Goal: Find specific page/section: Find specific page/section

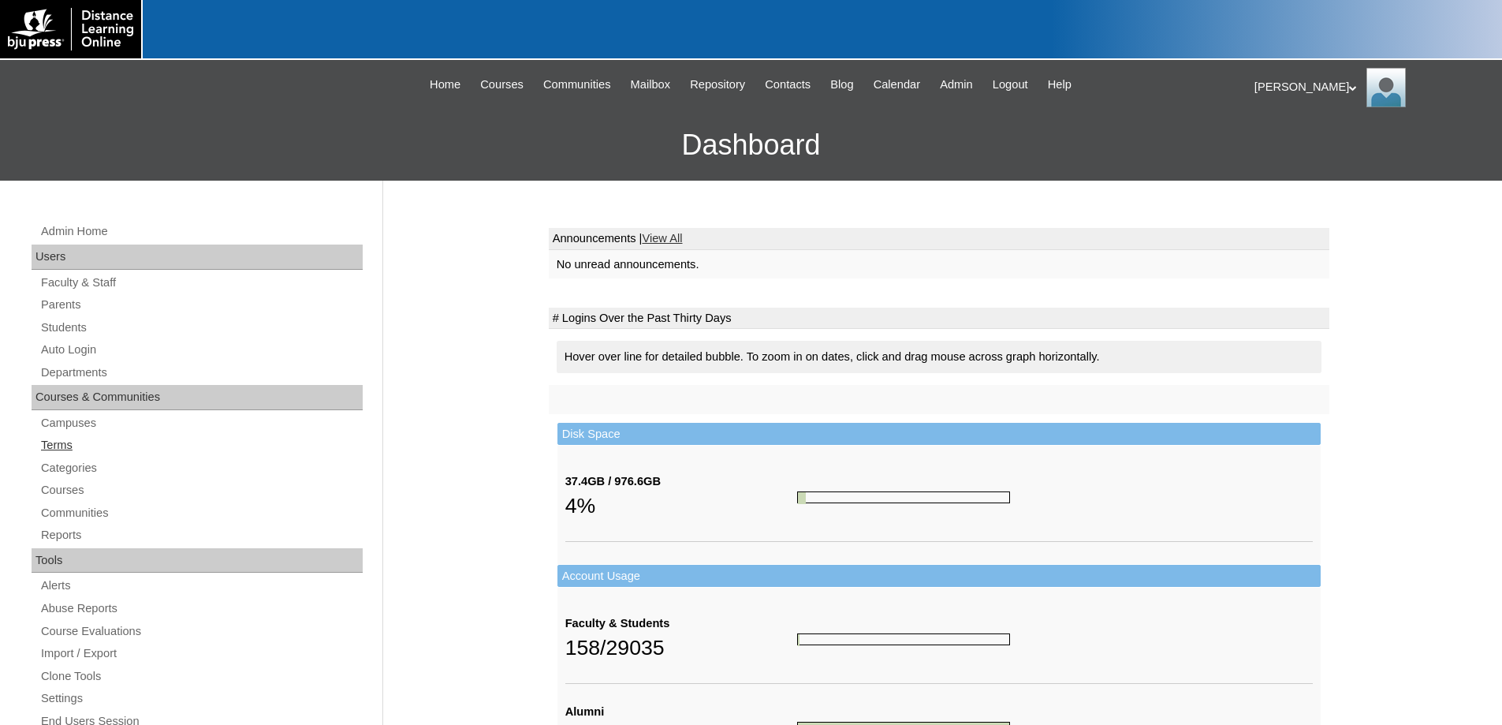
click at [51, 445] on link "Terms" at bounding box center [200, 445] width 323 height 20
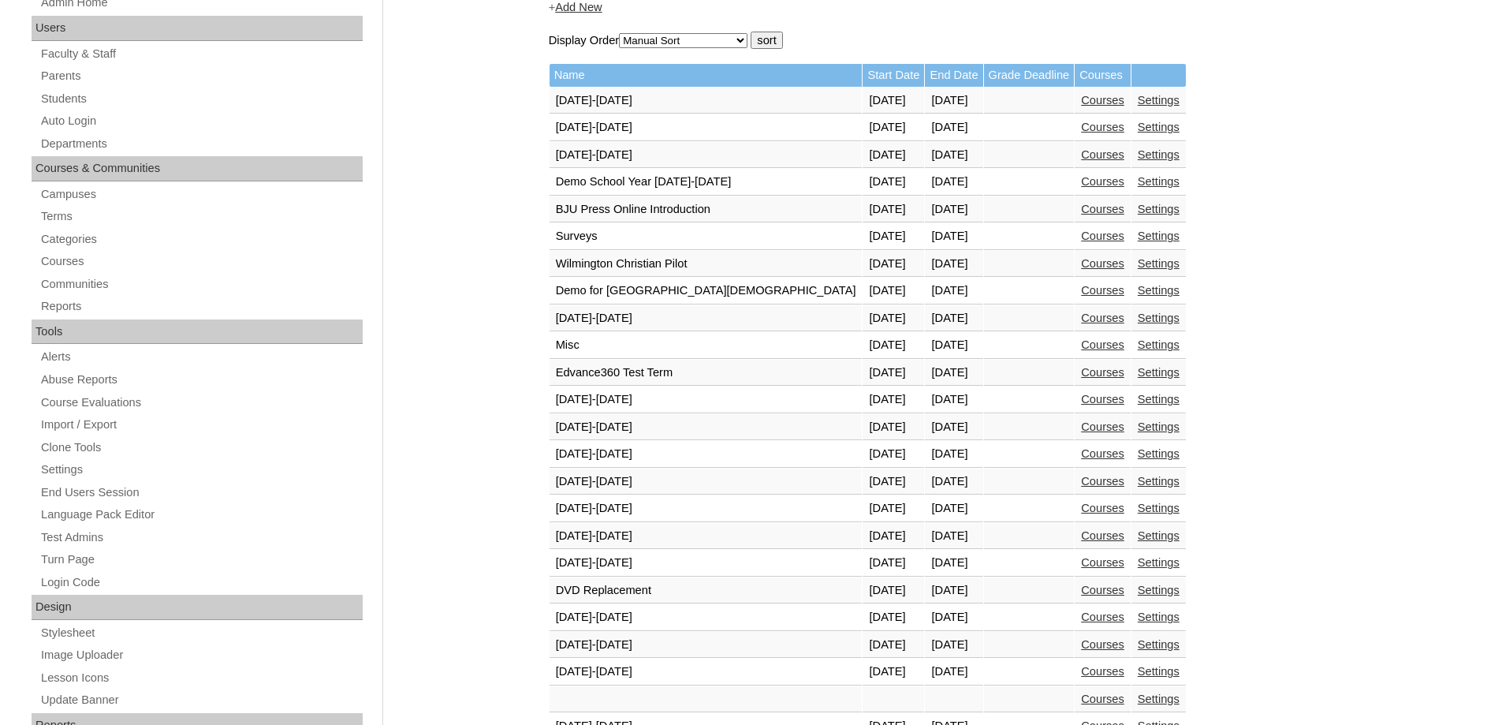
scroll to position [473, 0]
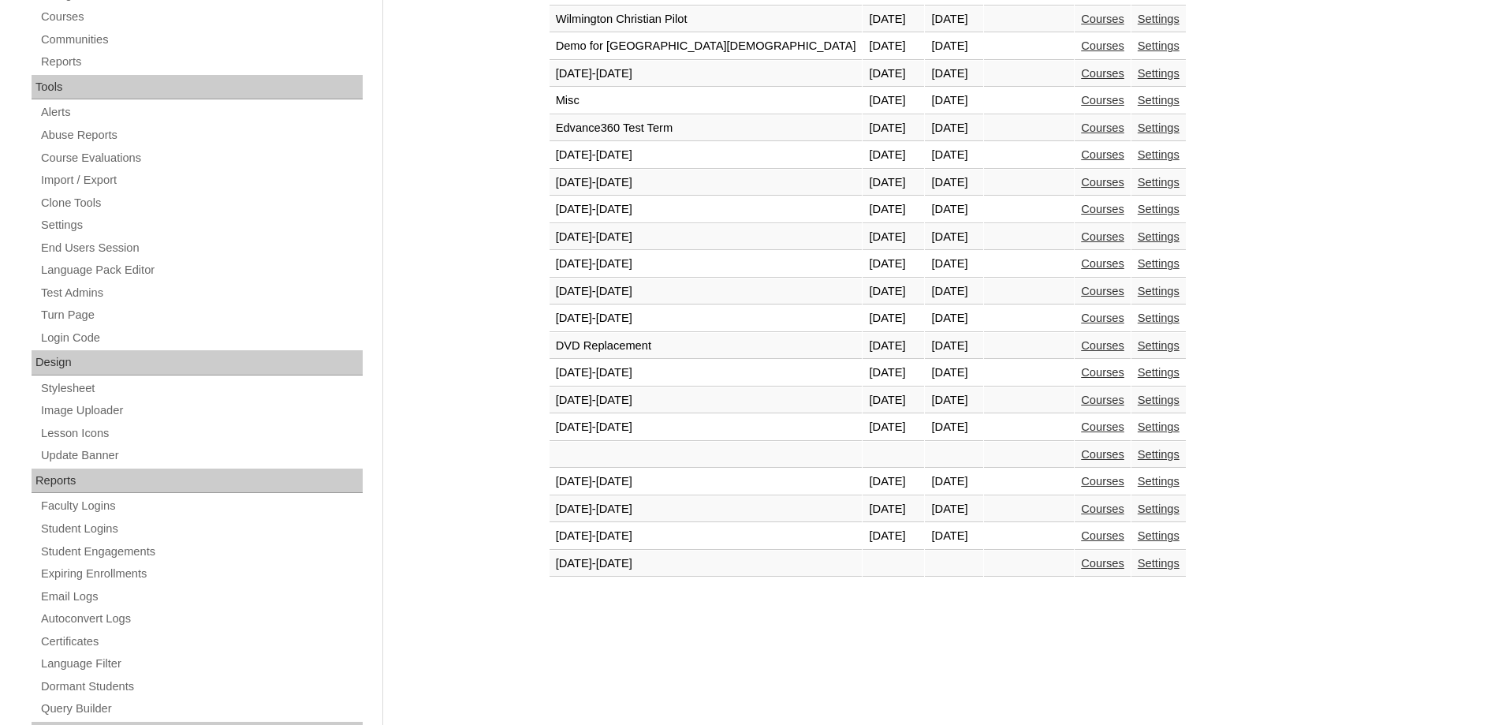
click at [1081, 534] on link "Courses" at bounding box center [1102, 535] width 43 height 13
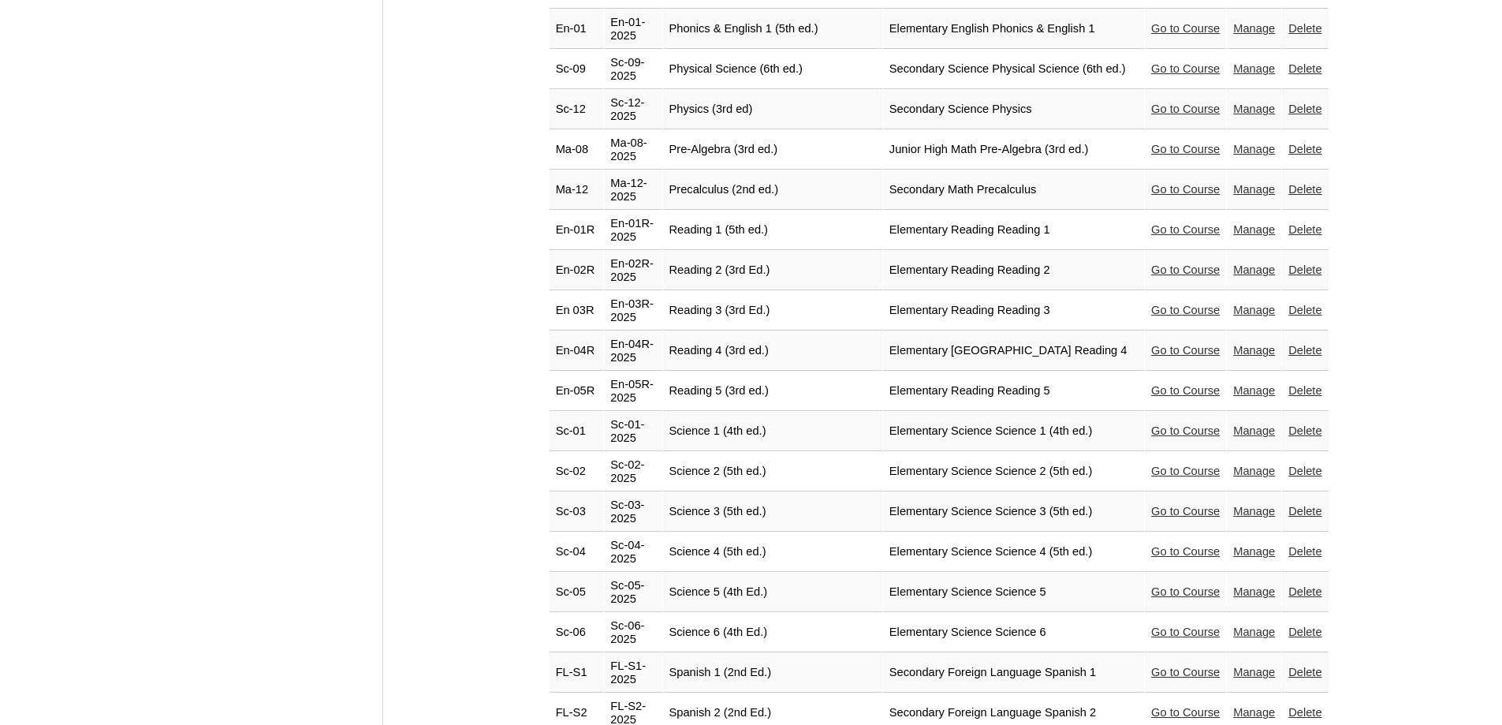
scroll to position [3076, 0]
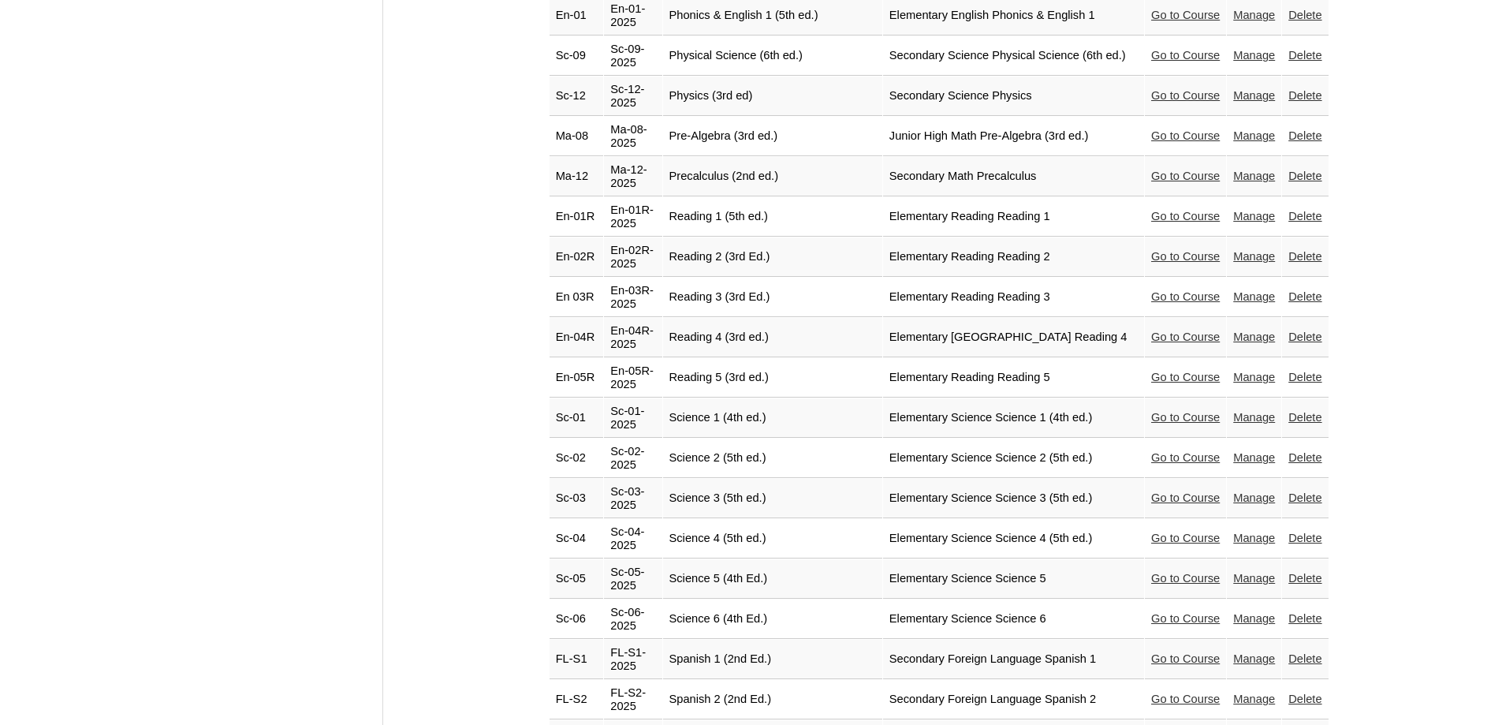
click at [1180, 411] on link "Go to Course" at bounding box center [1185, 417] width 69 height 13
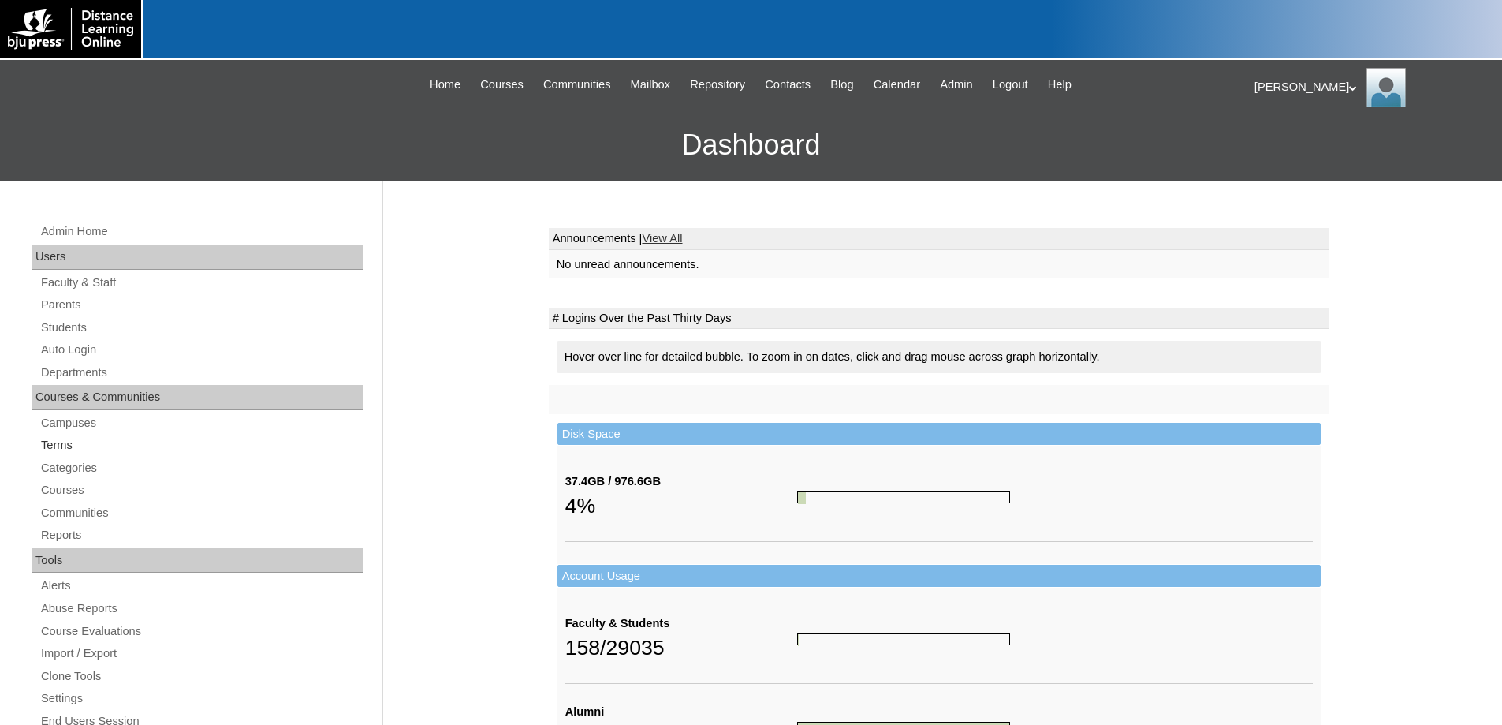
click at [60, 439] on link "Terms" at bounding box center [200, 445] width 323 height 20
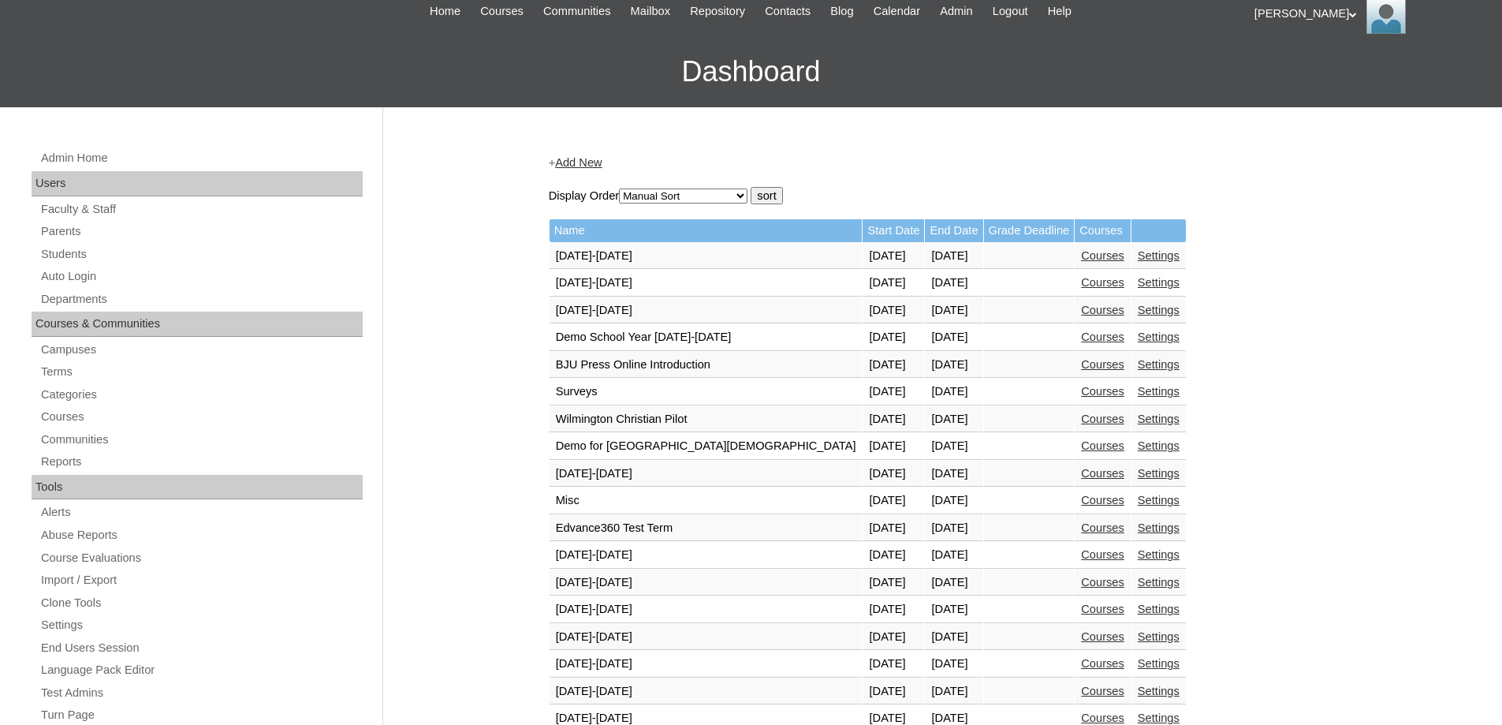
scroll to position [473, 0]
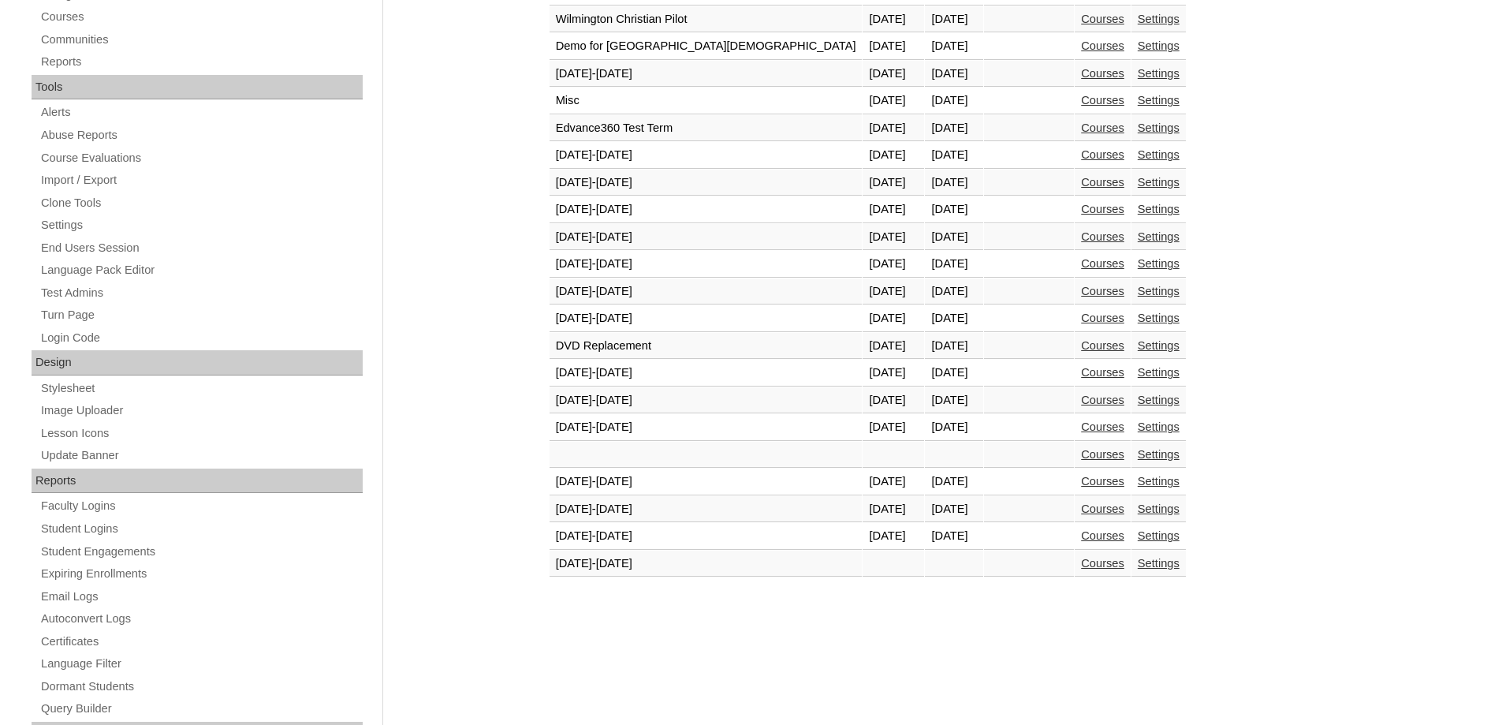
click at [1081, 530] on link "Courses" at bounding box center [1102, 535] width 43 height 13
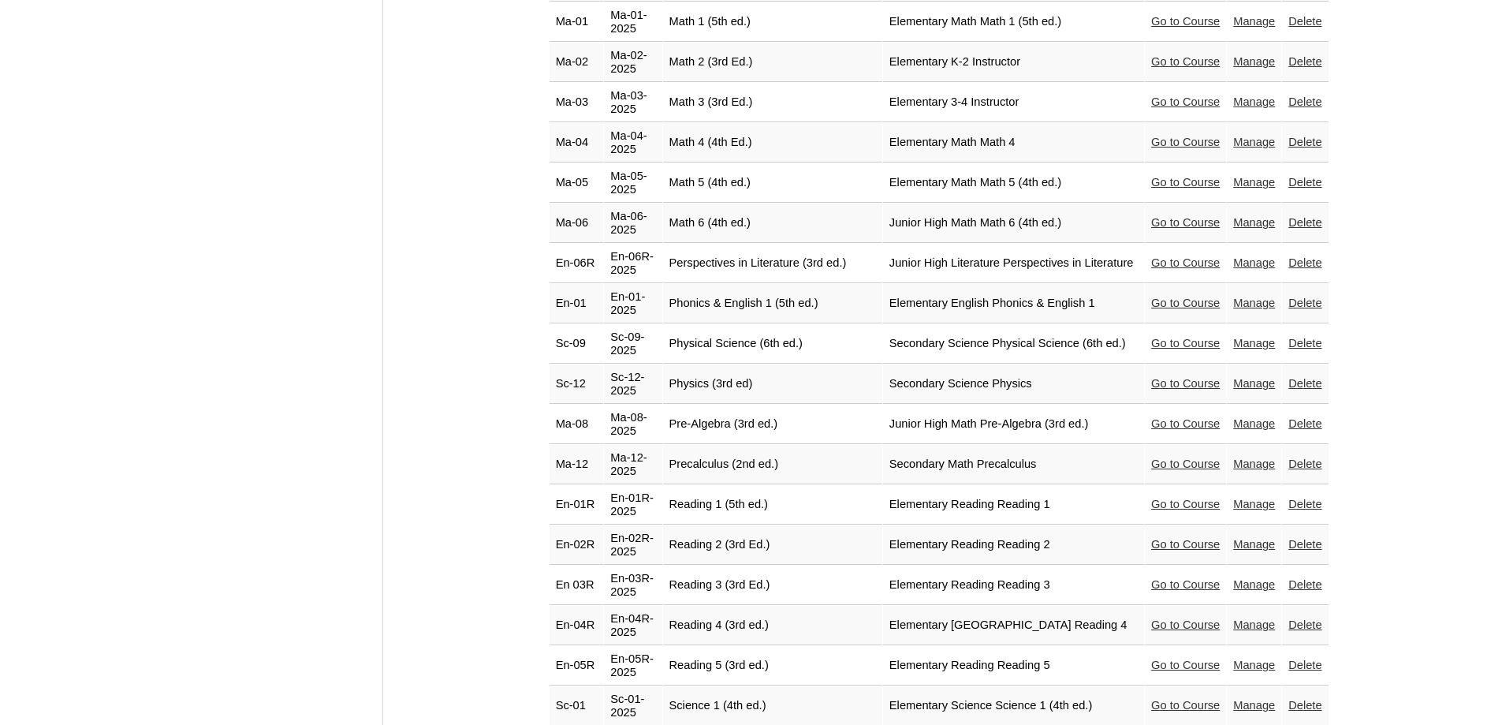
scroll to position [2918, 0]
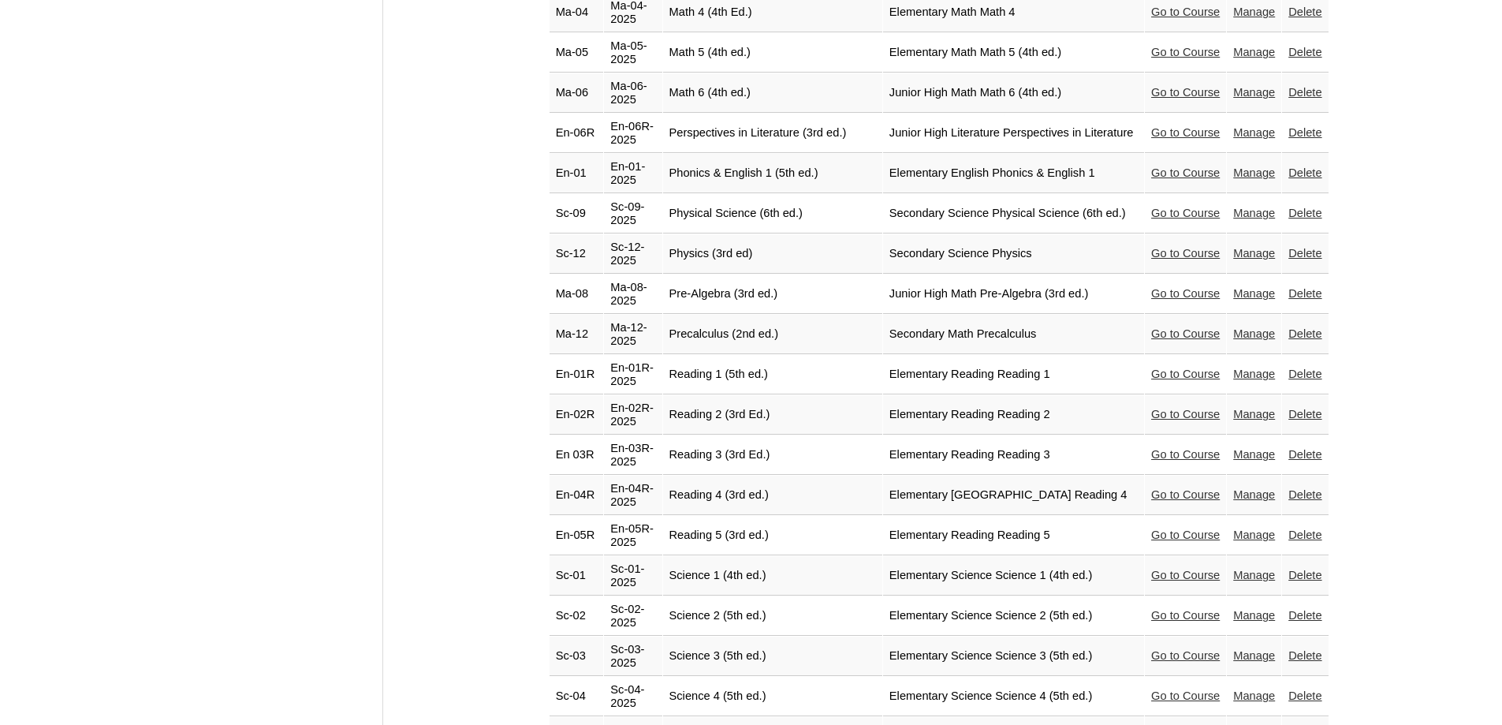
click at [1162, 528] on link "Go to Course" at bounding box center [1185, 534] width 69 height 13
